Goal: Check status: Check status

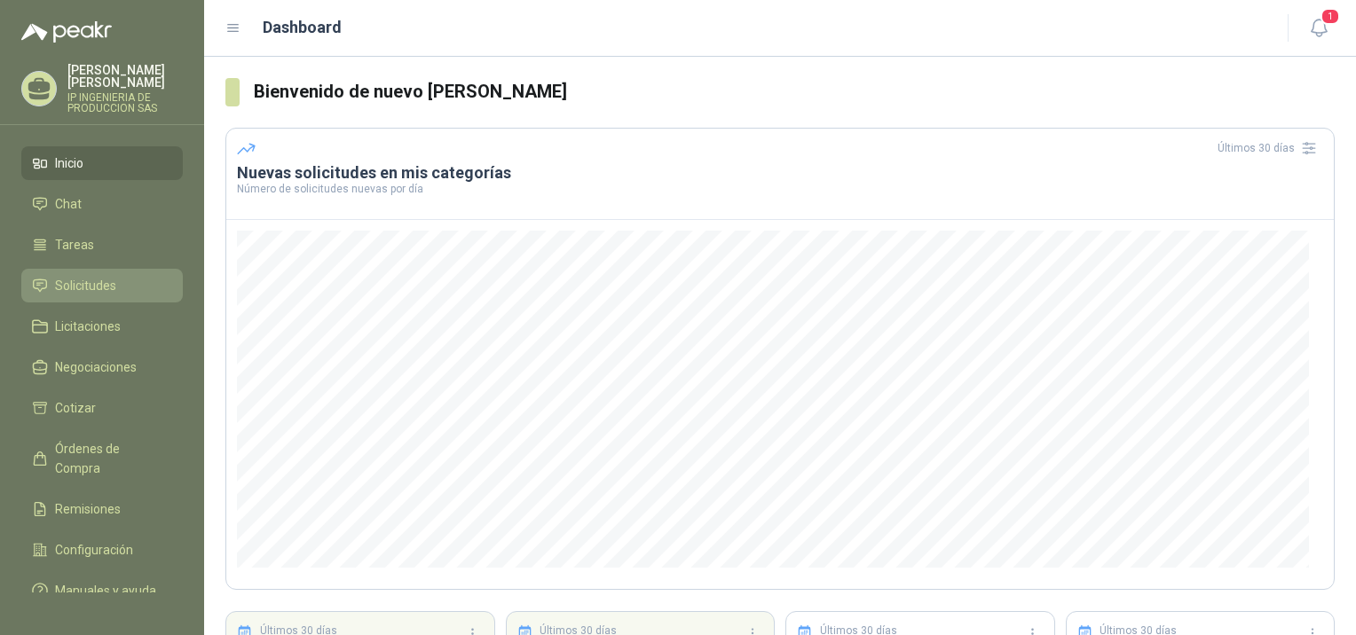
click at [124, 276] on li "Solicitudes" at bounding box center [102, 286] width 140 height 20
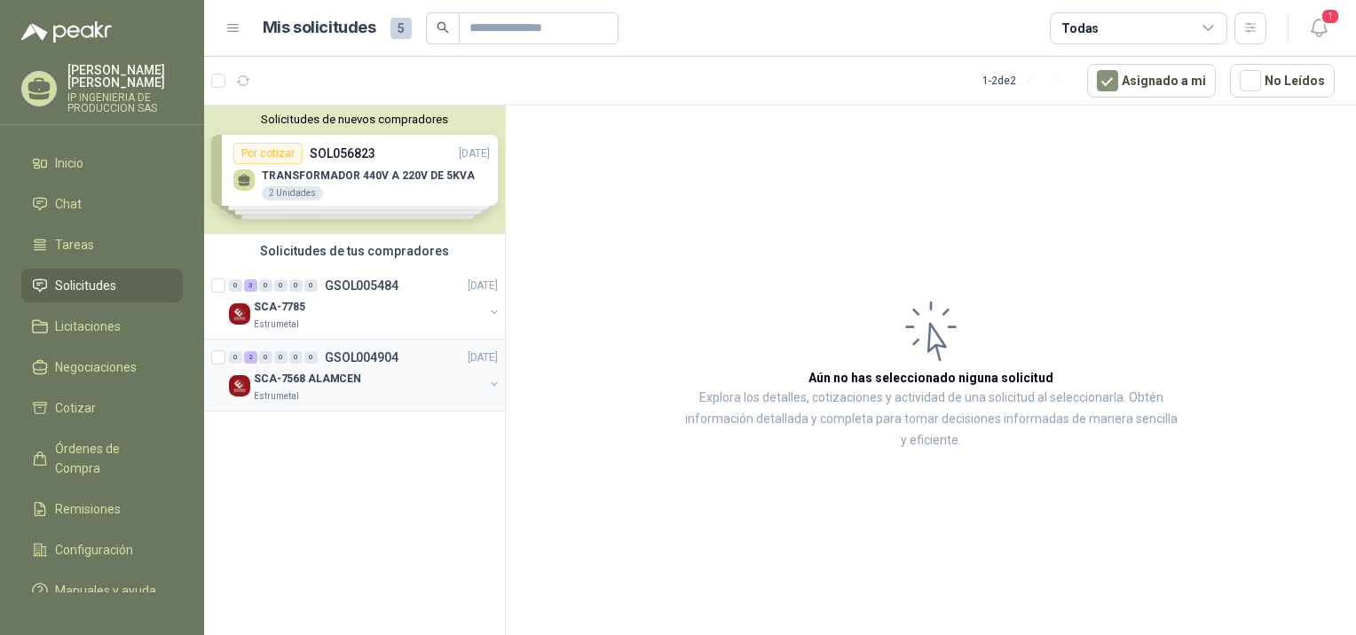
click at [374, 383] on div "SCA-7568 ALAMCEN" at bounding box center [369, 378] width 230 height 21
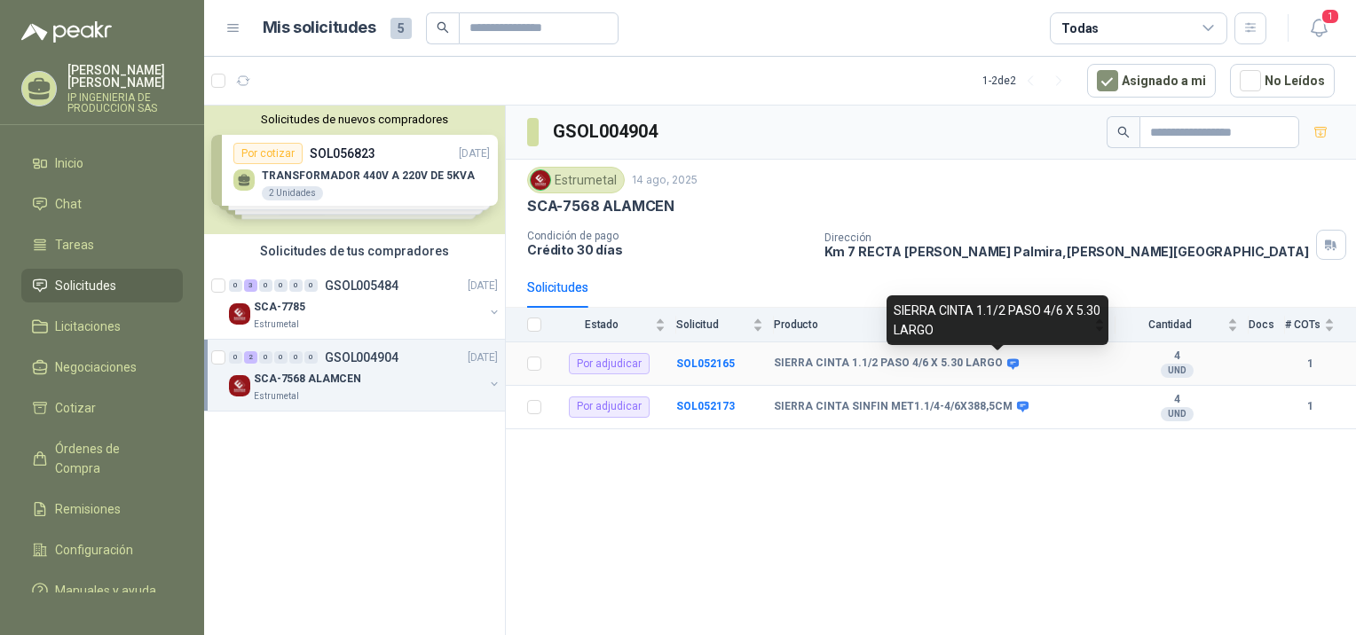
click at [1007, 366] on icon at bounding box center [1013, 363] width 12 height 11
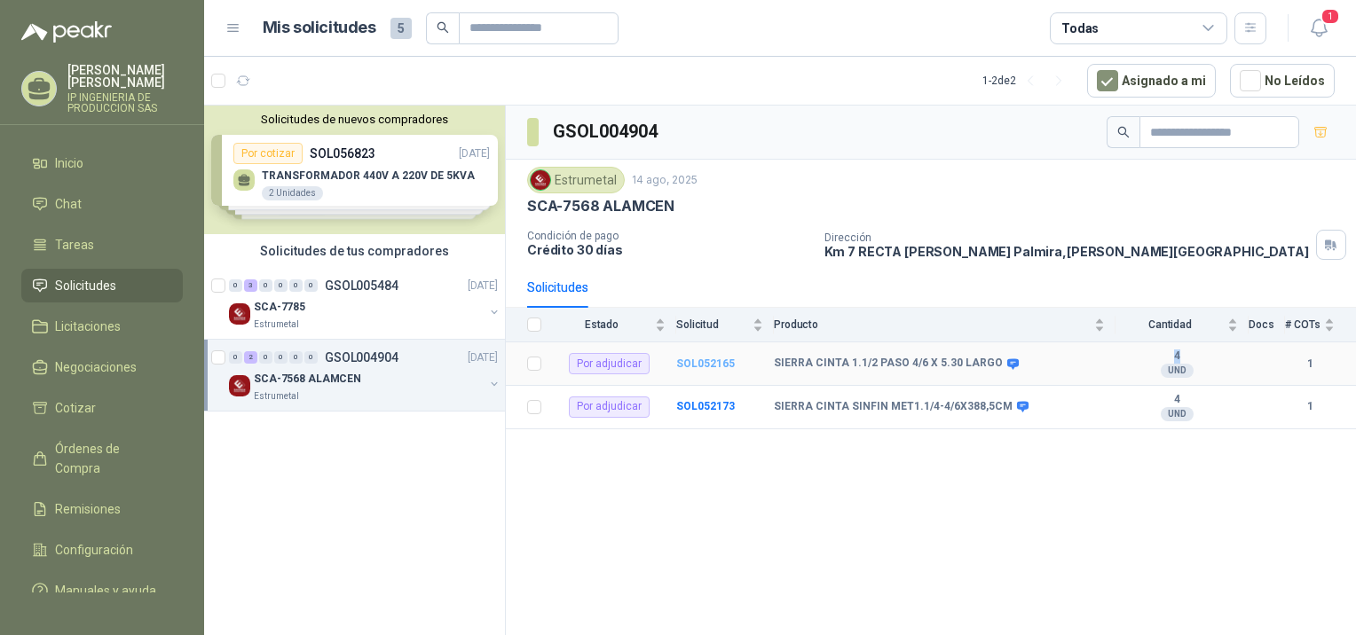
click at [698, 358] on b "SOL052165" at bounding box center [705, 364] width 59 height 12
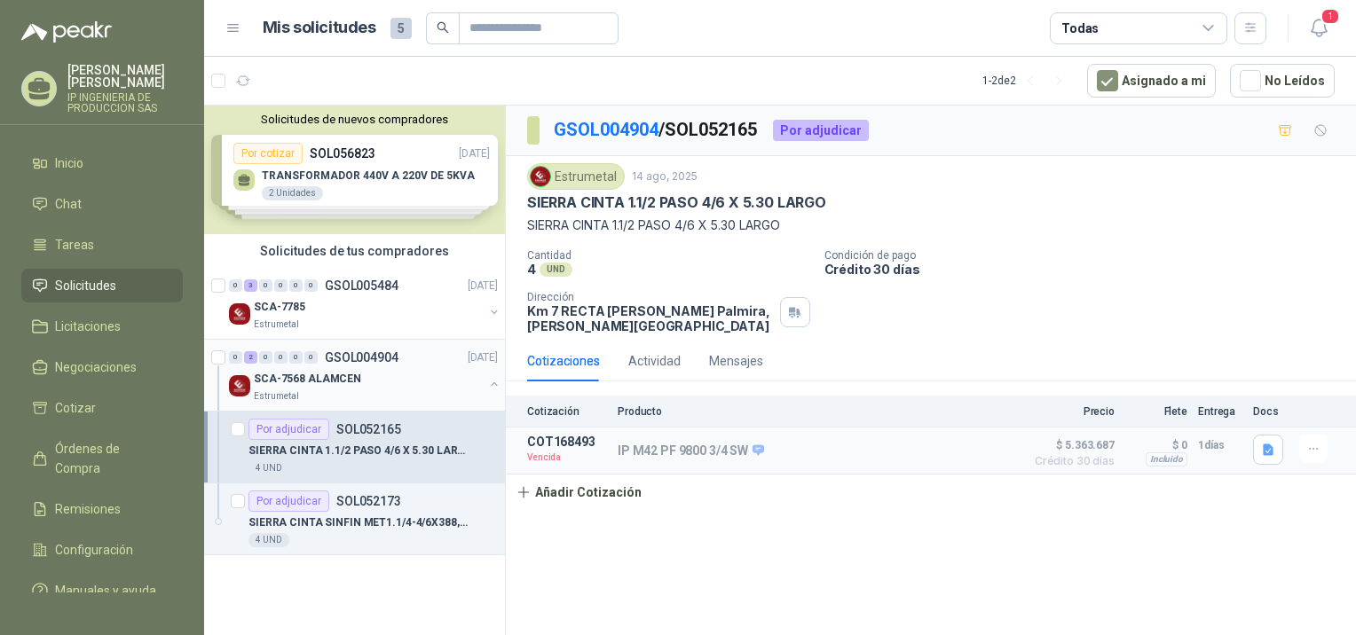
click at [314, 384] on p "SCA-7568 ALAMCEN" at bounding box center [307, 379] width 107 height 17
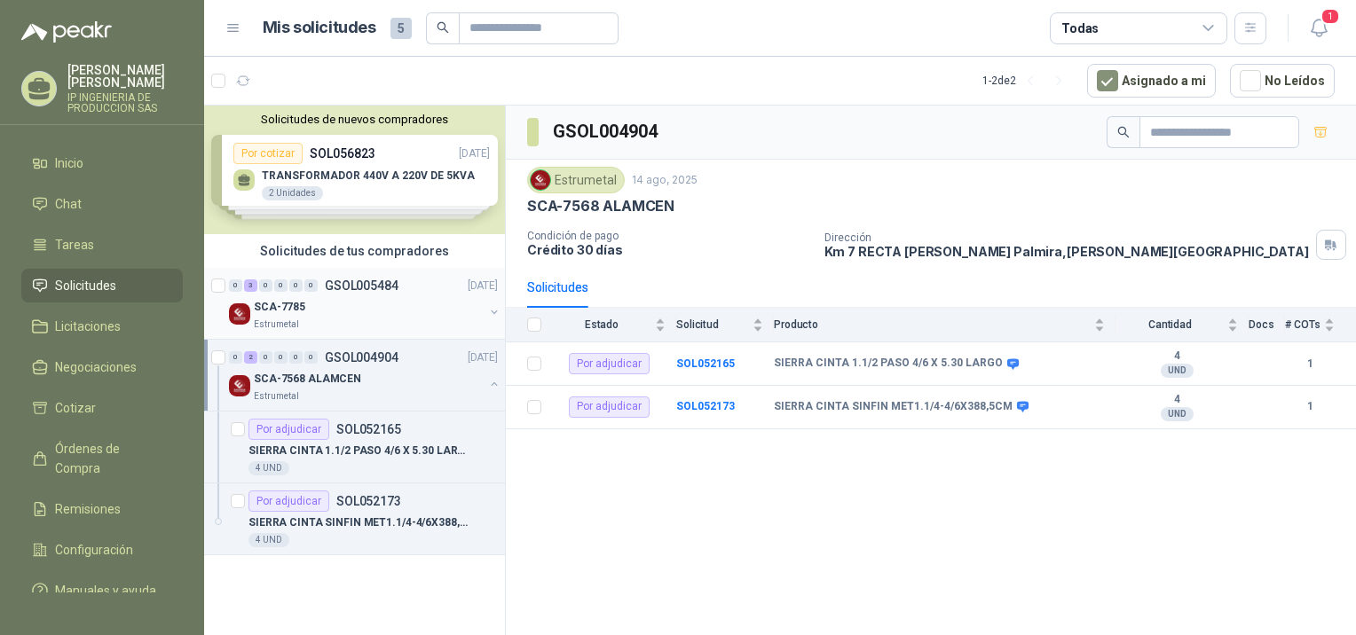
click at [400, 299] on div "SCA-7785" at bounding box center [369, 306] width 230 height 21
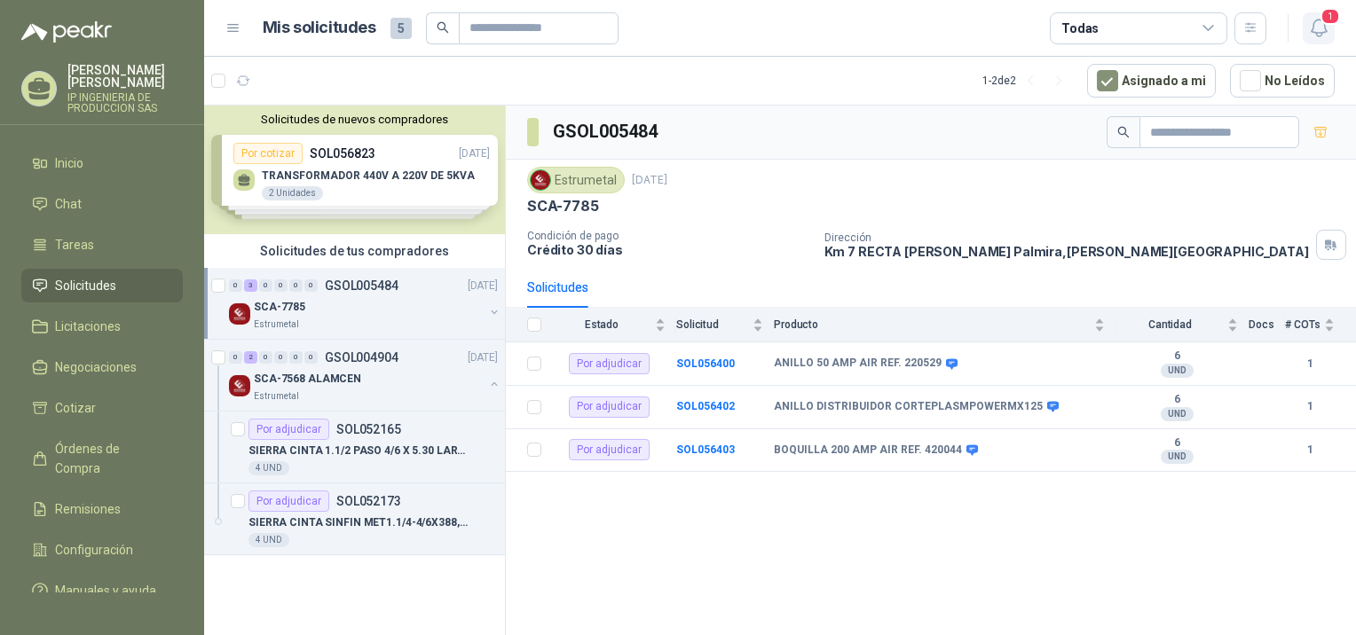
click at [1316, 30] on icon "button" at bounding box center [1319, 28] width 22 height 22
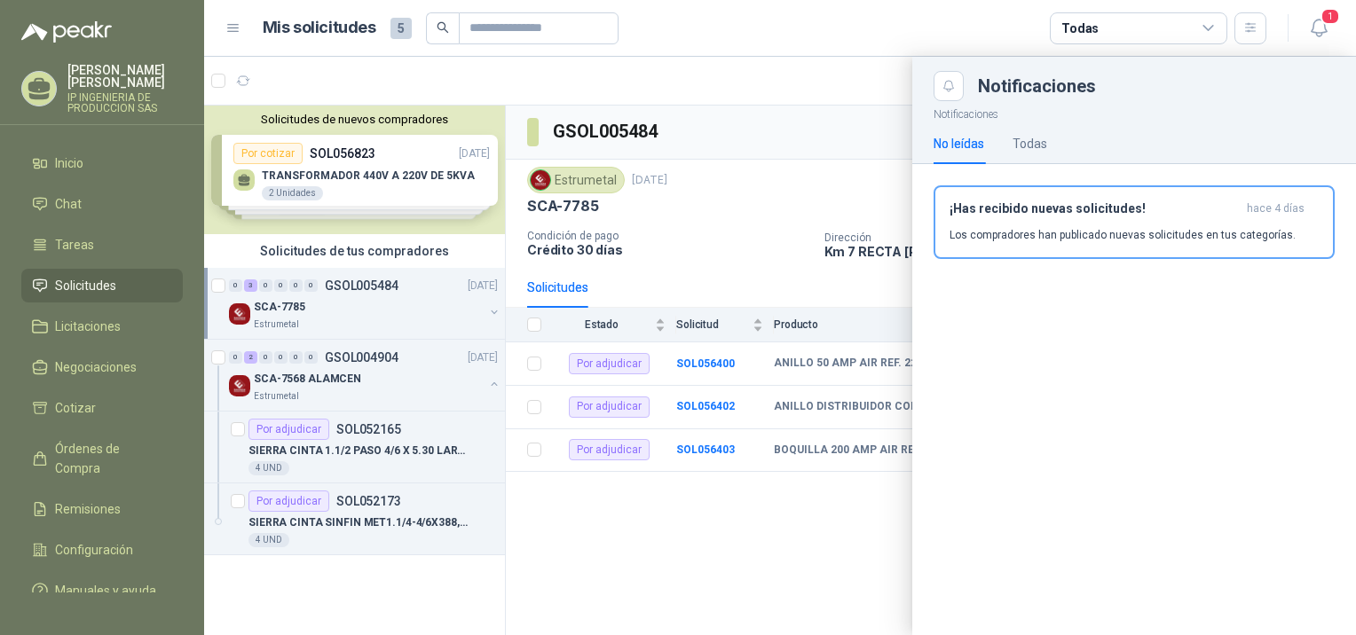
click at [785, 78] on div at bounding box center [780, 346] width 1152 height 579
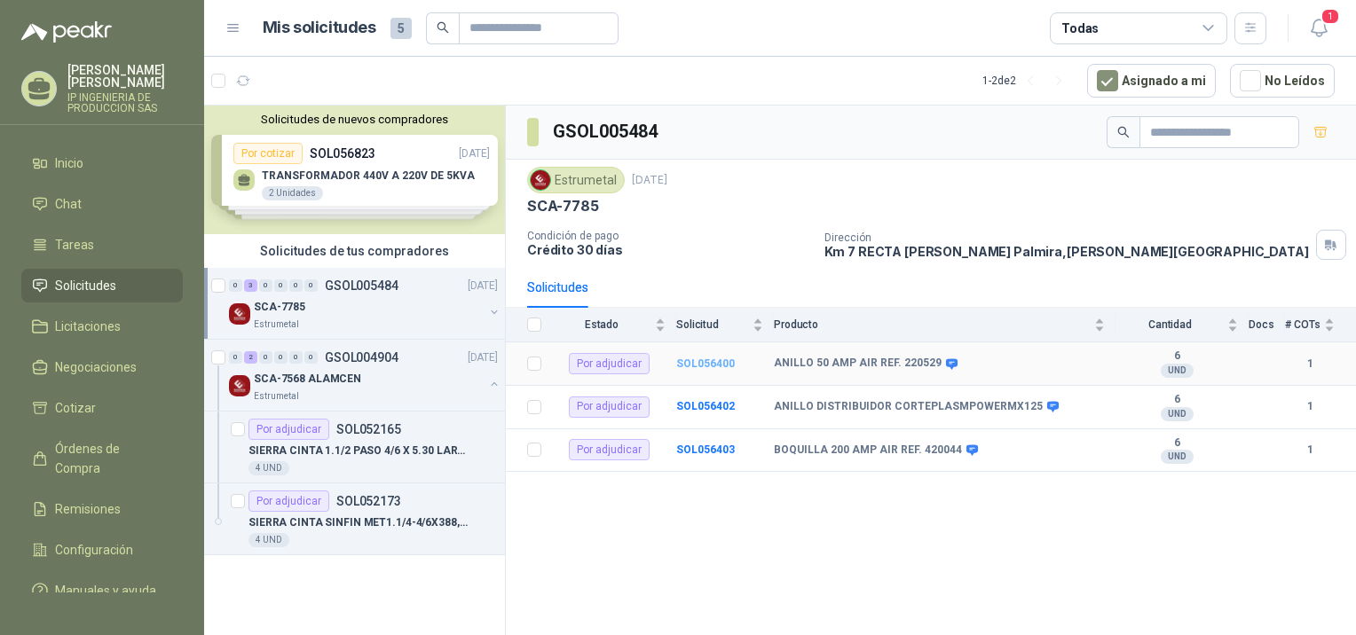
click at [686, 361] on b "SOL056400" at bounding box center [705, 364] width 59 height 12
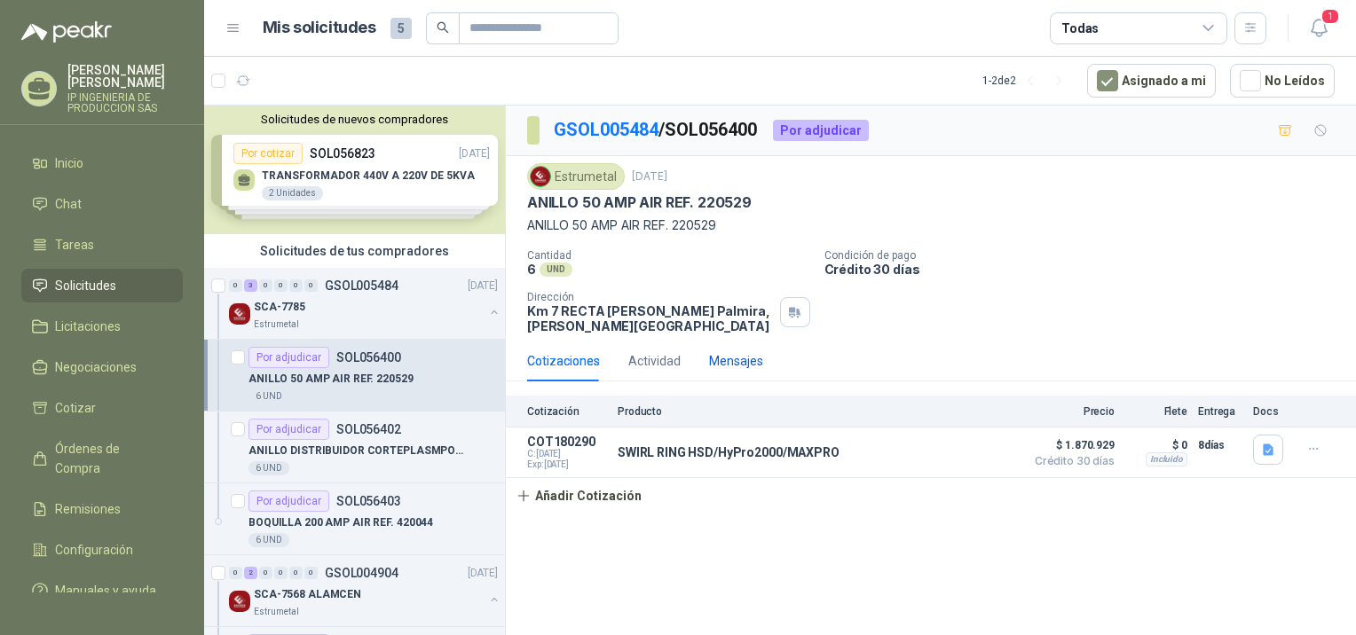
click at [747, 366] on div "Mensajes" at bounding box center [736, 361] width 54 height 20
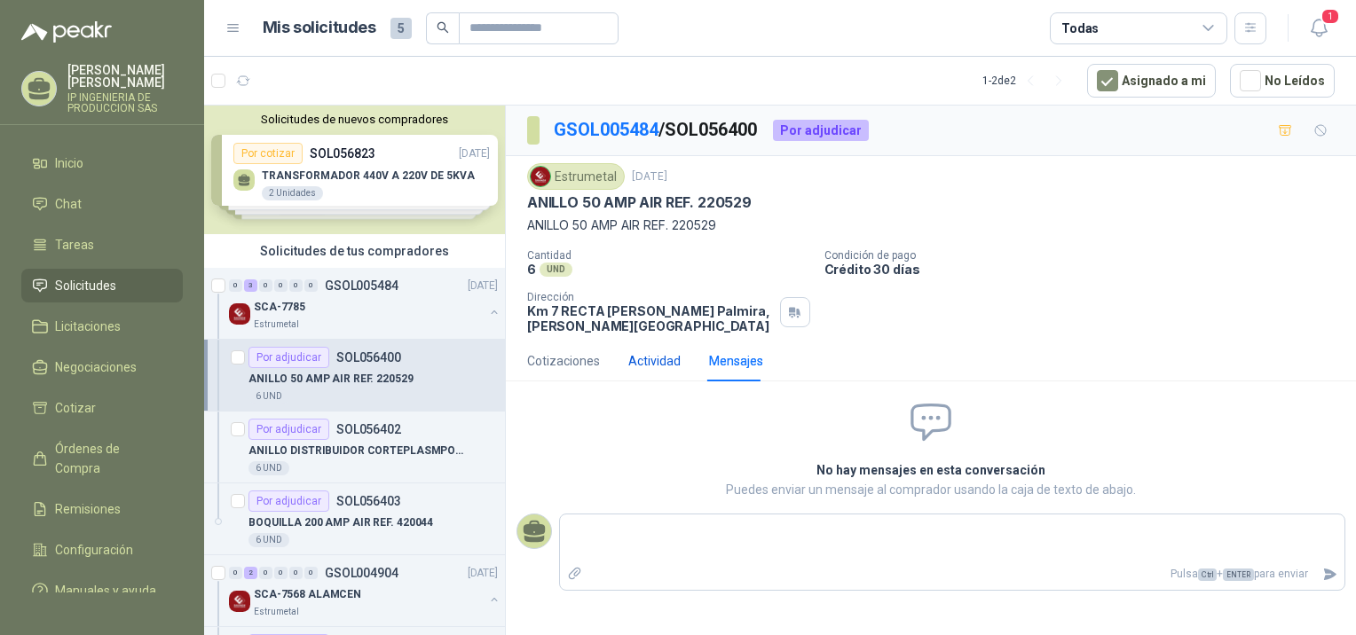
click at [671, 366] on div "Actividad" at bounding box center [654, 361] width 52 height 20
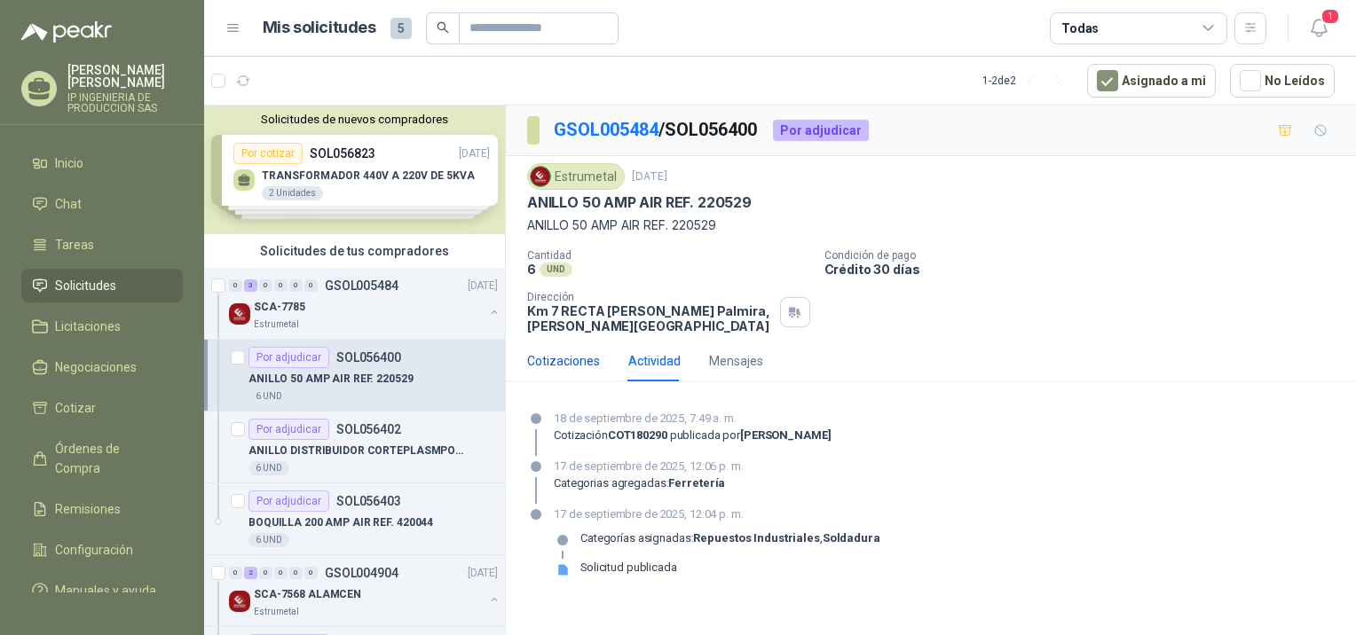
click at [550, 355] on div "Cotizaciones" at bounding box center [563, 361] width 73 height 20
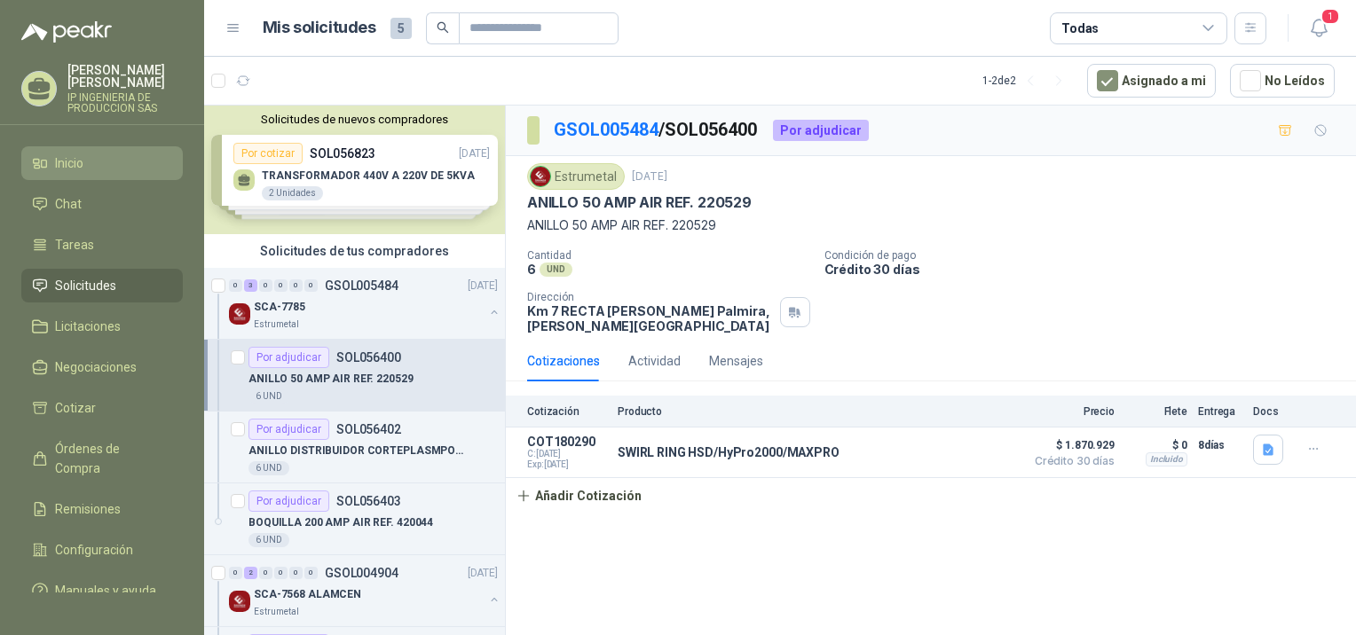
click at [59, 154] on span "Inicio" at bounding box center [69, 164] width 28 height 20
